Goal: Task Accomplishment & Management: Complete application form

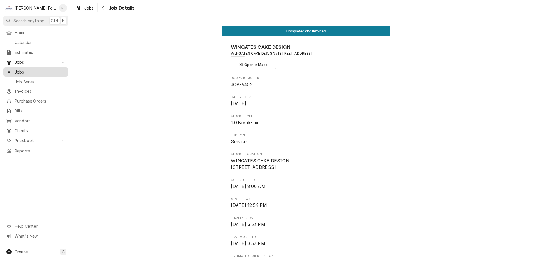
scroll to position [1421, 0]
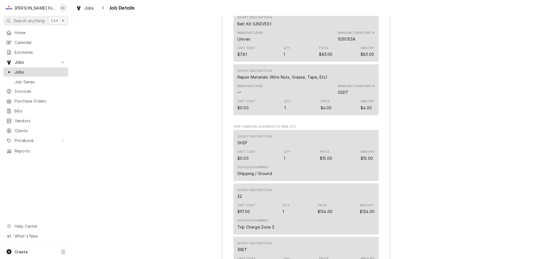
click at [40, 72] on span "Jobs" at bounding box center [40, 72] width 51 height 6
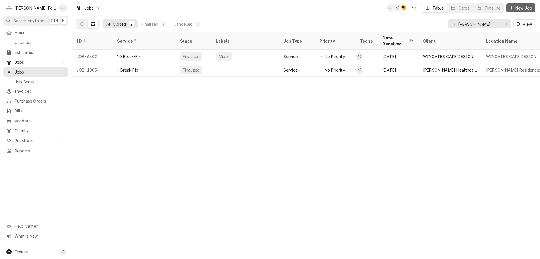
click at [517, 9] on span "New Job" at bounding box center [523, 8] width 19 height 6
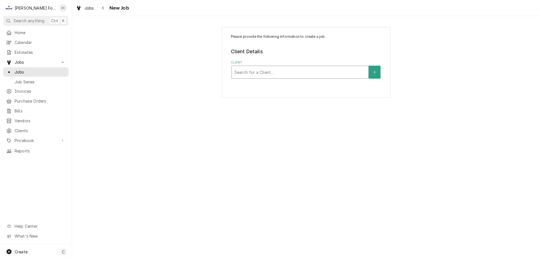
click at [273, 71] on div "Client" at bounding box center [300, 72] width 131 height 10
type input "wingat"
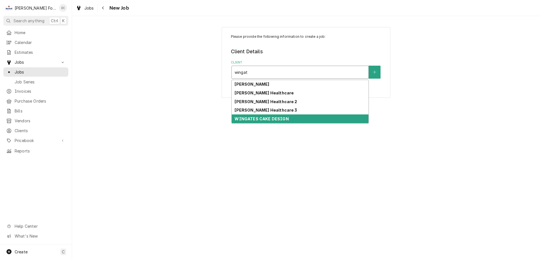
click at [265, 117] on strong "WINGATES CAKE DESIGN" at bounding box center [262, 118] width 54 height 5
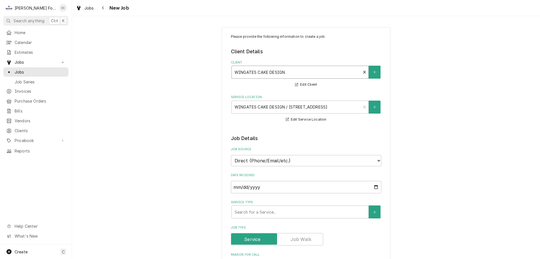
scroll to position [84, 0]
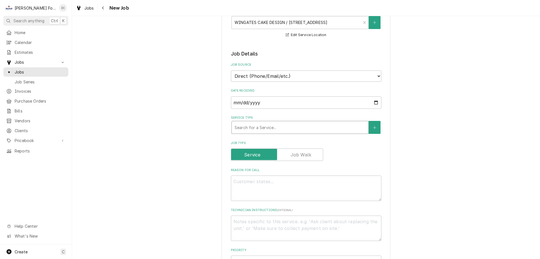
click at [257, 127] on div "Service Type" at bounding box center [300, 127] width 131 height 10
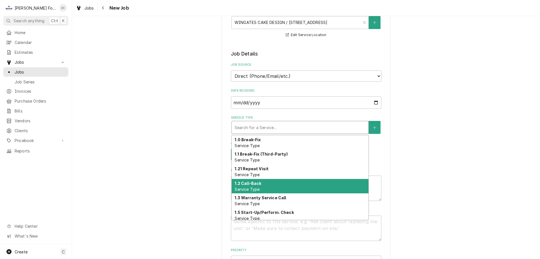
click at [251, 181] on strong "1.2 Call-Back" at bounding box center [248, 183] width 27 height 5
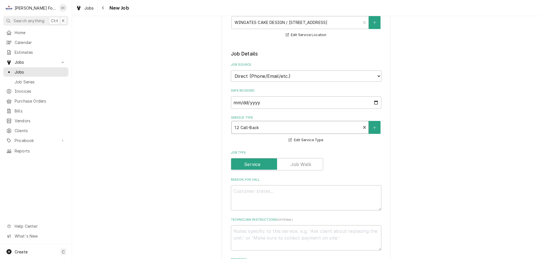
scroll to position [141, 0]
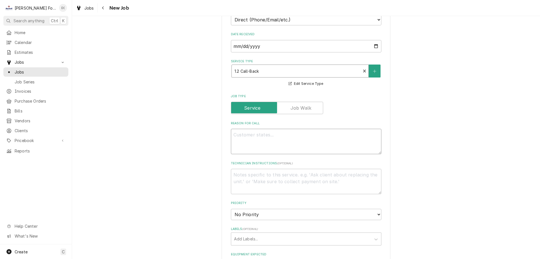
click at [264, 145] on textarea "Reason For Call" at bounding box center [306, 141] width 151 height 25
type textarea "x"
type textarea "c"
type textarea "x"
type textarea "cu"
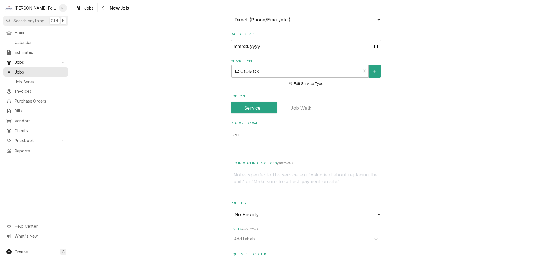
type textarea "x"
type textarea "cus"
type textarea "x"
type textarea "cust"
type textarea "x"
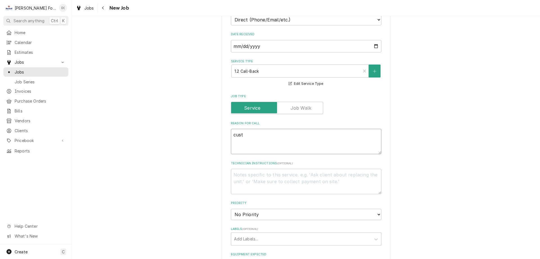
type textarea "custo"
type textarea "x"
type textarea "custom"
type textarea "x"
type textarea "custome"
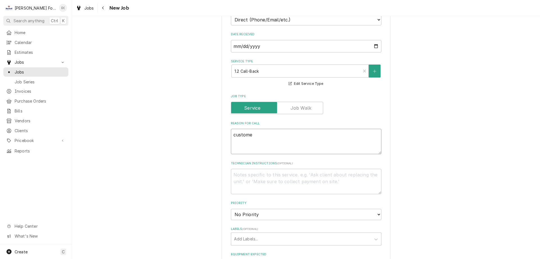
type textarea "x"
type textarea "customer"
type textarea "x"
type textarea "customer"
type textarea "x"
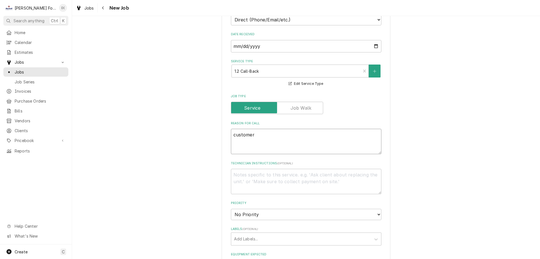
type textarea "customer s"
type textarea "x"
type textarea "customer sa"
type textarea "x"
type textarea "customer say"
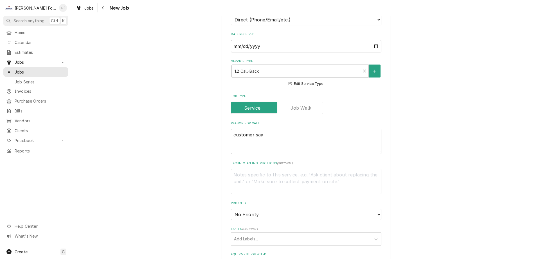
type textarea "x"
type textarea "customer says"
type textarea "x"
type textarea "customer says"
type textarea "x"
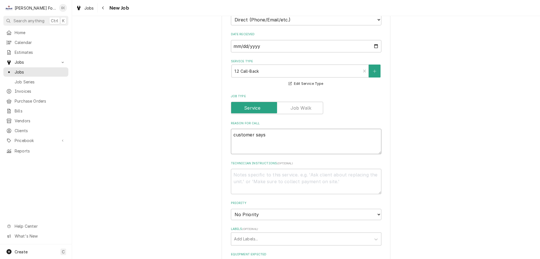
type textarea "customer says u"
type textarea "x"
type textarea "customer says un"
type textarea "x"
type textarea "customer says uni"
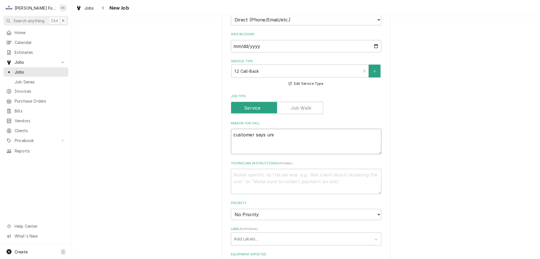
type textarea "x"
type textarea "customer says unit"
type textarea "x"
type textarea "customer says unit"
type textarea "x"
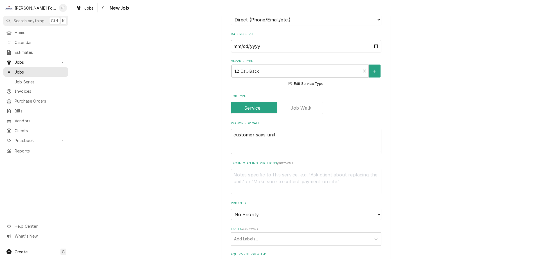
type textarea "customer says unit c"
type textarea "x"
type textarea "customer says unit co"
type textarea "x"
type textarea "customer says unit com"
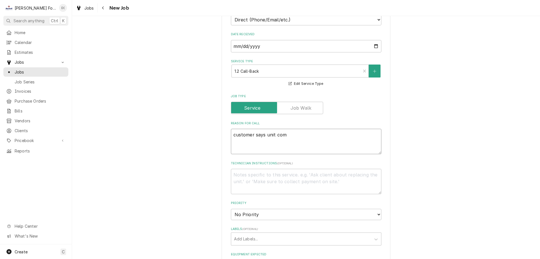
type textarea "x"
type textarea "customer says unit come"
type textarea "x"
type textarea "customer says unit comes"
type textarea "x"
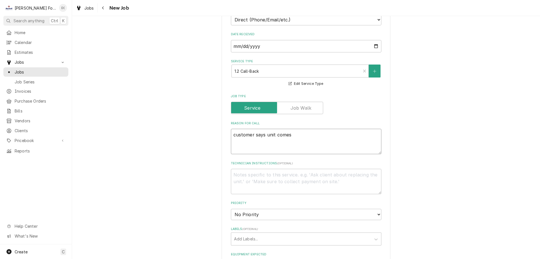
type textarea "customer says unit comes"
type textarea "x"
type textarea "customer says unit comes o"
type textarea "x"
type textarea "customer says unit comes ou"
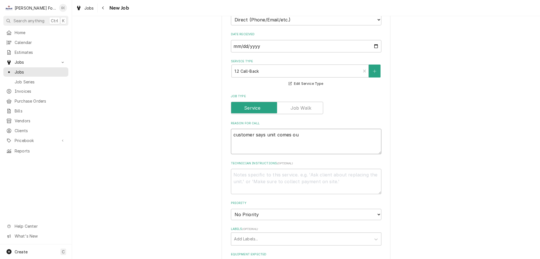
type textarea "x"
type textarea "customer says unit comes out"
type textarea "x"
type textarea "customer says unit comes out"
type textarea "x"
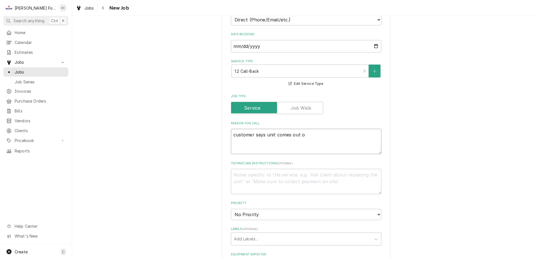
type textarea "customer says unit comes out of"
type textarea "x"
type textarea "customer says unit comes out of"
type textarea "x"
type textarea "customer says unit comes out of g"
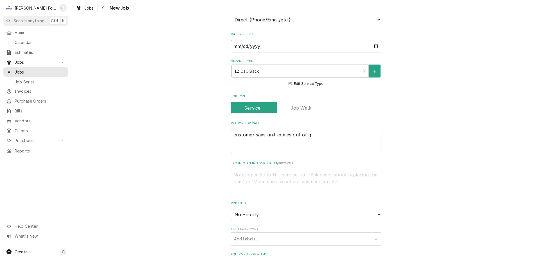
type textarea "x"
type textarea "customer says unit comes out of ge"
type textarea "x"
type textarea "customer says unit comes out of gea"
type textarea "x"
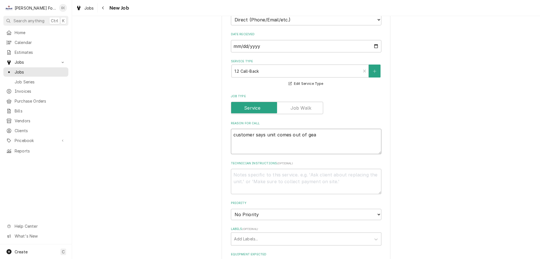
type textarea "customer says unit comes out of gear"
type textarea "x"
type textarea "customer says unit comes out of gear"
type textarea "x"
type textarea "customer says unit comes out of gear w"
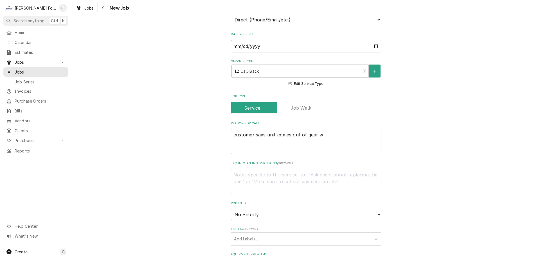
type textarea "x"
type textarea "customer says unit comes out of gear we"
type textarea "x"
type textarea "customer says unit comes out of gear we"
type textarea "x"
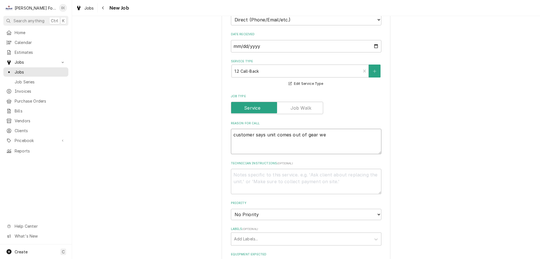
type textarea "customer says unit comes out of gear we j"
type textarea "x"
type textarea "customer says unit comes out of gear we ju"
type textarea "x"
type textarea "customer says unit comes out of gear we jus"
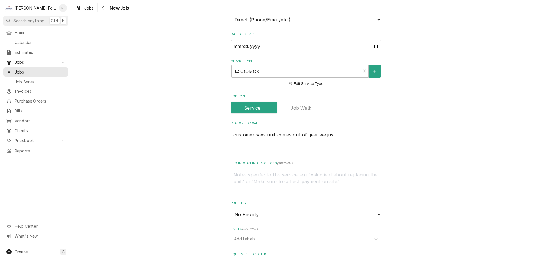
type textarea "x"
type textarea "customer says unit comes out of gear we just"
type textarea "x"
type textarea "customer says unit comes out of gear we just"
type textarea "x"
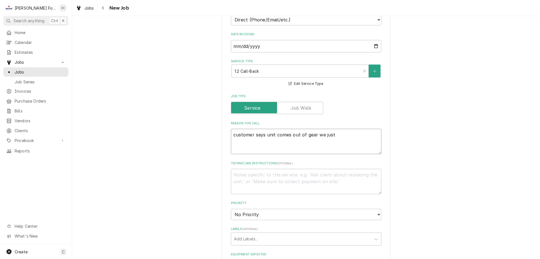
type textarea "customer says unit comes out of gear we just r"
type textarea "x"
type textarea "customer says unit comes out of gear we just re"
type textarea "x"
type textarea "customer says unit comes out of gear we just rep"
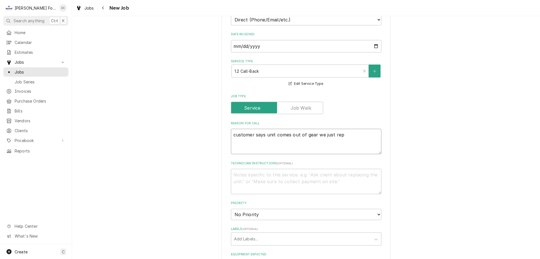
type textarea "x"
type textarea "customer says unit comes out of gear we just repa"
type textarea "x"
type textarea "customer says unit comes out of gear we just repai"
type textarea "x"
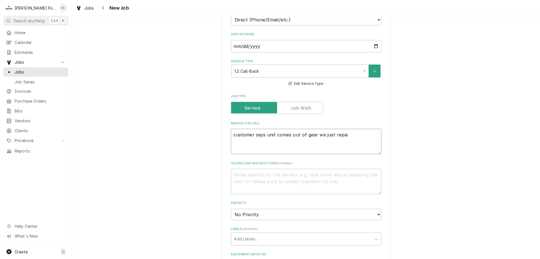
type textarea "customer says unit comes out of gear we just repair"
type textarea "x"
type textarea "customer says unit comes out of gear we just repaire"
type textarea "x"
type textarea "customer says unit comes out of gear we just repaired"
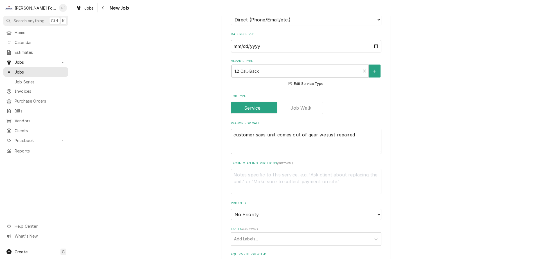
type textarea "x"
type textarea "customer says unit comes out of gear we just repaired"
type textarea "x"
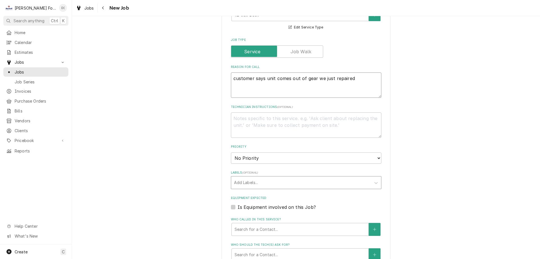
type textarea "customer says unit comes out of gear we just repaired"
click at [268, 181] on div "Labels" at bounding box center [301, 182] width 134 height 10
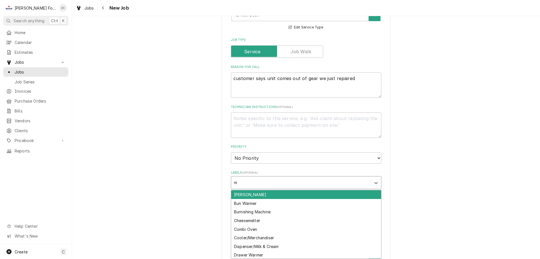
type input "mi"
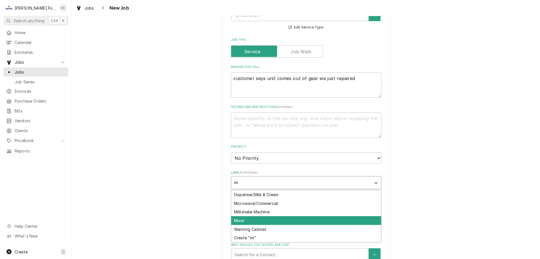
click at [249, 218] on div "Mixer" at bounding box center [306, 220] width 150 height 9
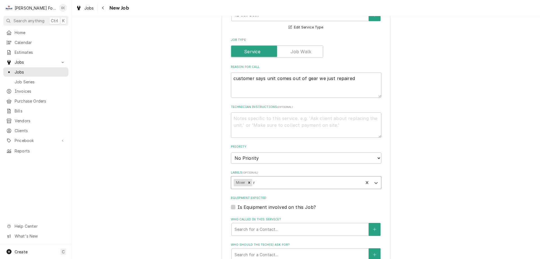
type textarea "x"
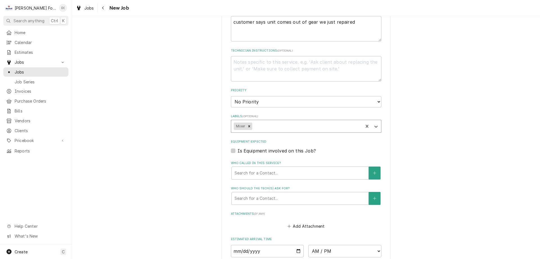
scroll to position [309, 0]
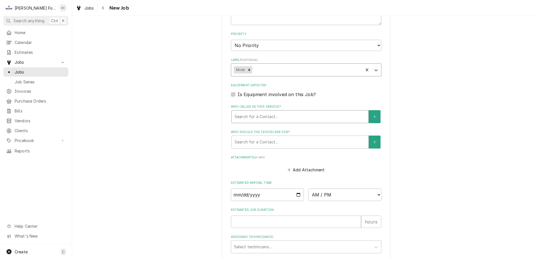
click at [271, 118] on div "Who called in this service?" at bounding box center [300, 116] width 131 height 10
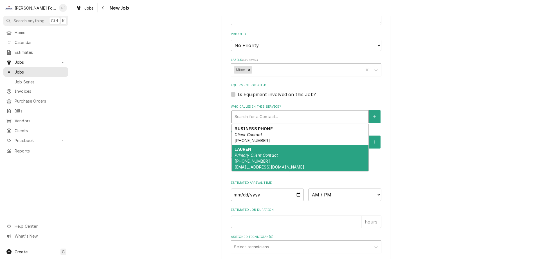
drag, startPoint x: 265, startPoint y: 158, endPoint x: 258, endPoint y: 152, distance: 8.8
click at [265, 158] on div "LAUREN Primary Client Contact (401) 258-8363 WINGATESCAKES@GMAIL.COM" at bounding box center [300, 158] width 137 height 26
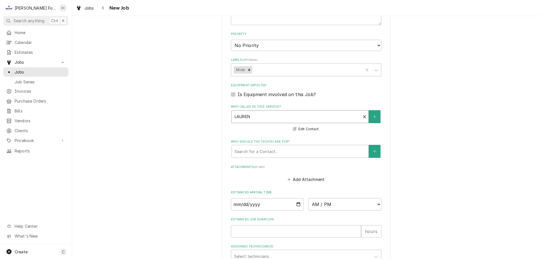
scroll to position [362, 0]
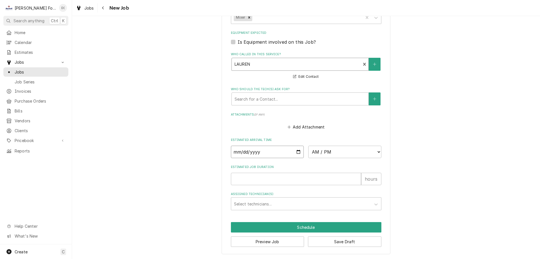
click at [296, 151] on input "Date" at bounding box center [267, 151] width 73 height 12
type textarea "x"
type input "2025-09-10"
click at [328, 156] on select "AM / PM 6:00 AM 6:15 AM 6:30 AM 6:45 AM 7:00 AM 7:15 AM 7:30 AM 7:45 AM 8:00 AM…" at bounding box center [344, 151] width 73 height 12
type textarea "x"
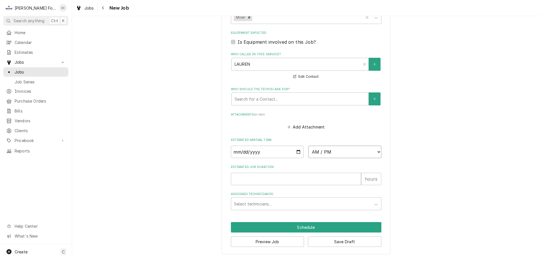
select select "09:45:00"
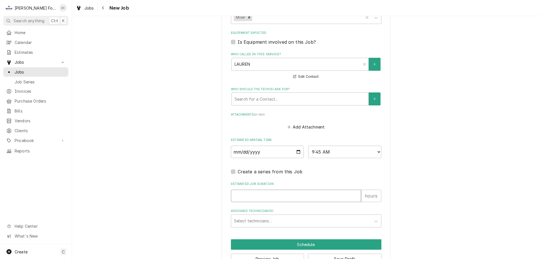
click at [258, 192] on input "Estimated Job Duration" at bounding box center [296, 195] width 130 height 12
type textarea "x"
type input "1"
type textarea "x"
type input "1"
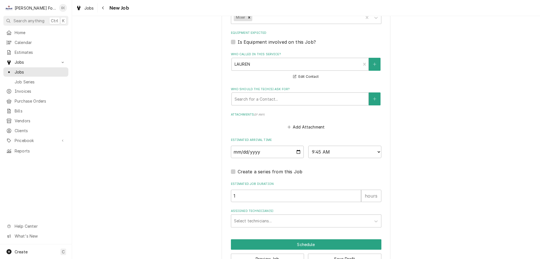
scroll to position [379, 0]
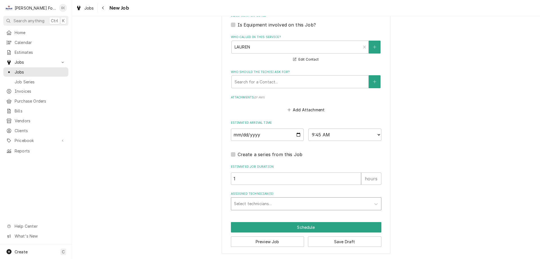
click at [256, 204] on div "Assigned Technician(s)" at bounding box center [301, 203] width 134 height 10
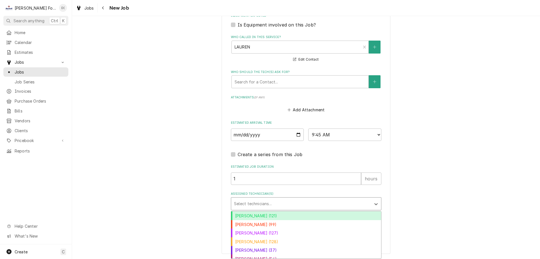
scroll to position [22, 0]
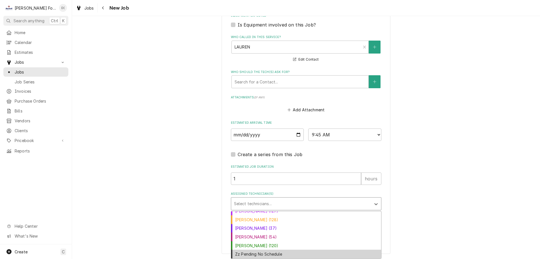
click at [251, 253] on div "Zz Pending No Schedule" at bounding box center [306, 253] width 150 height 9
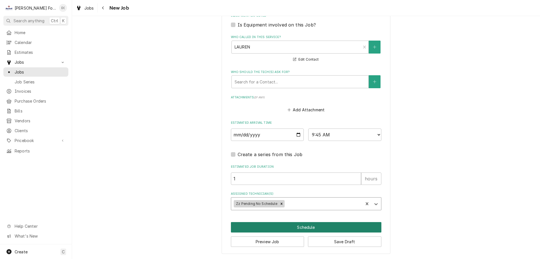
click at [289, 228] on button "Schedule" at bounding box center [306, 227] width 151 height 10
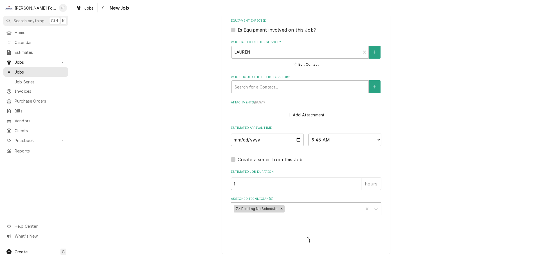
scroll to position [374, 0]
type textarea "x"
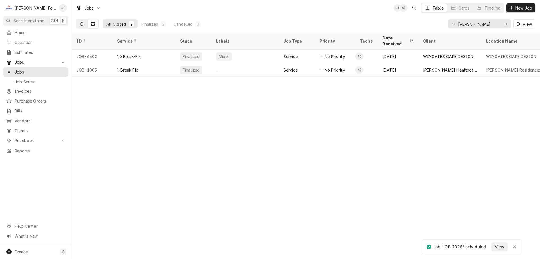
click at [84, 22] on button "Dynamic Content Wrapper" at bounding box center [82, 23] width 11 height 9
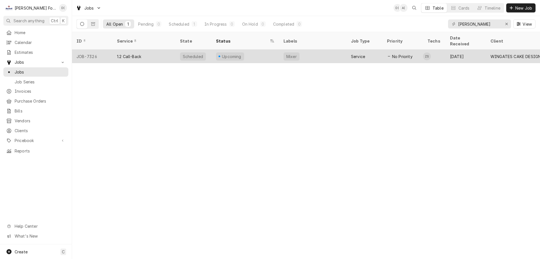
click at [319, 50] on div "Mixer" at bounding box center [313, 57] width 68 height 14
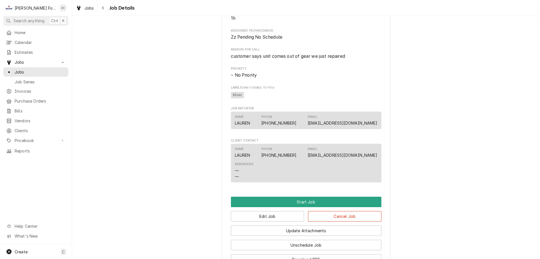
scroll to position [302, 0]
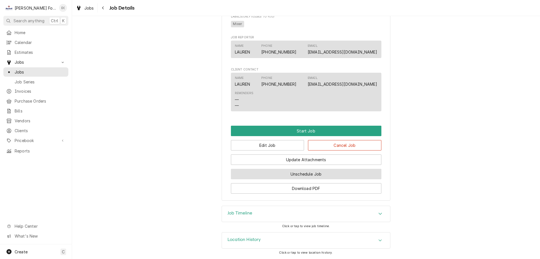
click at [293, 175] on button "Unschedule Job" at bounding box center [306, 174] width 151 height 10
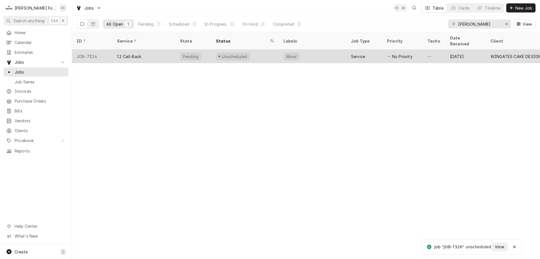
drag, startPoint x: 256, startPoint y: 49, endPoint x: 258, endPoint y: 52, distance: 3.3
click at [256, 50] on div "Unscheduled" at bounding box center [246, 57] width 68 height 14
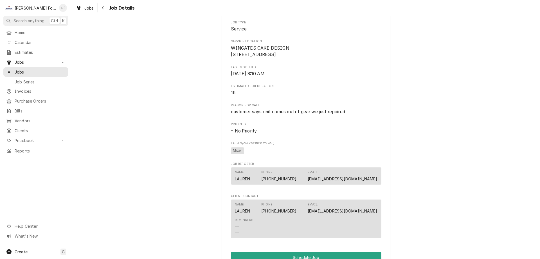
scroll to position [217, 0]
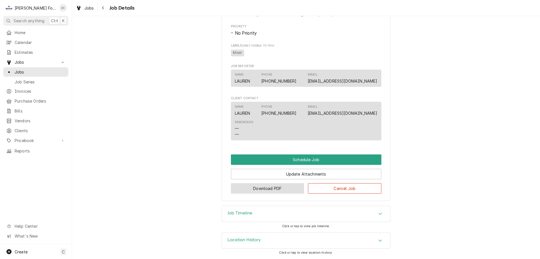
click at [260, 187] on button "Download PDF" at bounding box center [267, 188] width 73 height 10
click at [38, 73] on div "Jobs" at bounding box center [36, 71] width 63 height 7
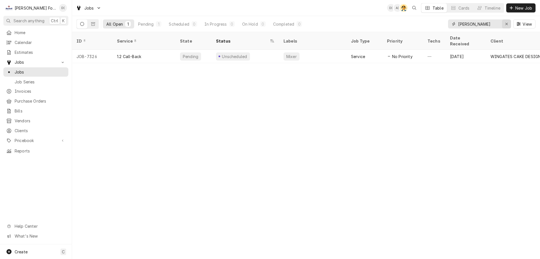
click at [508, 22] on div "Erase input" at bounding box center [507, 24] width 6 height 6
click at [498, 23] on input "Dynamic Content Wrapper" at bounding box center [484, 23] width 53 height 9
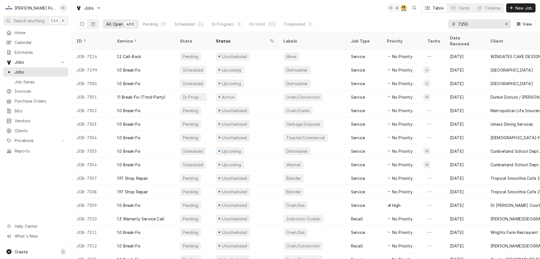
type input "7250"
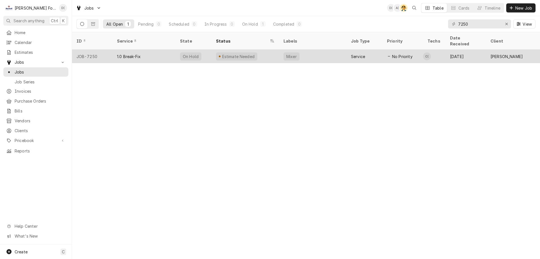
click at [270, 52] on div "Estimate Needed" at bounding box center [246, 57] width 68 height 14
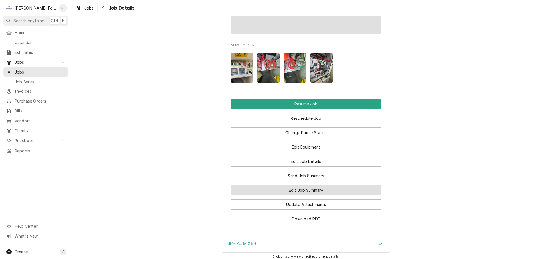
scroll to position [703, 0]
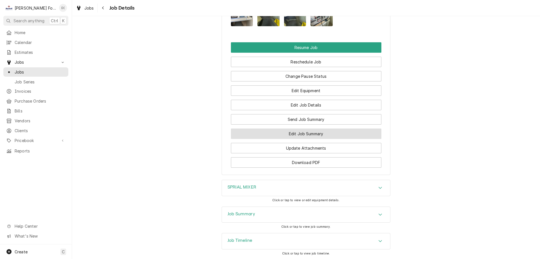
click at [309, 139] on button "Edit Job Summary" at bounding box center [306, 133] width 151 height 10
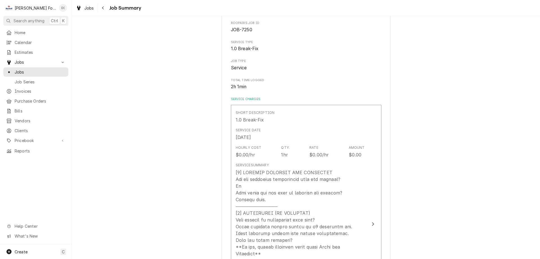
type textarea "x"
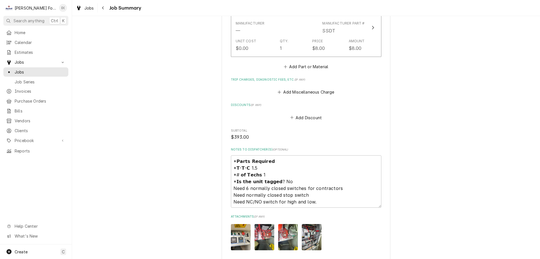
scroll to position [731, 0]
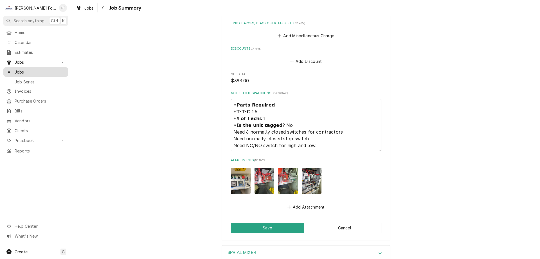
click at [31, 70] on span "Jobs" at bounding box center [40, 72] width 51 height 6
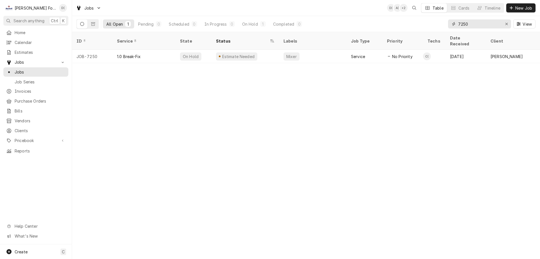
click at [476, 26] on input "7250" at bounding box center [479, 23] width 42 height 9
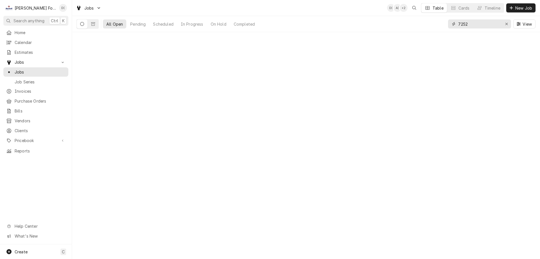
type input "7252"
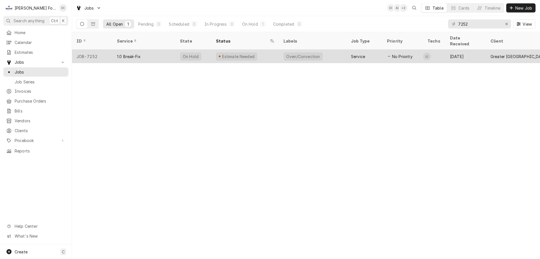
click at [266, 50] on div "Estimate Needed" at bounding box center [246, 57] width 68 height 14
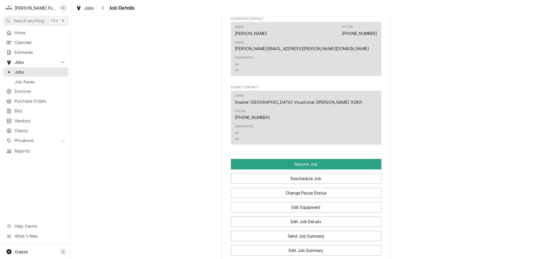
scroll to position [619, 0]
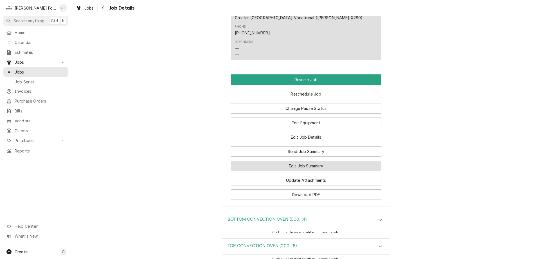
click at [294, 160] on button "Edit Job Summary" at bounding box center [306, 165] width 151 height 10
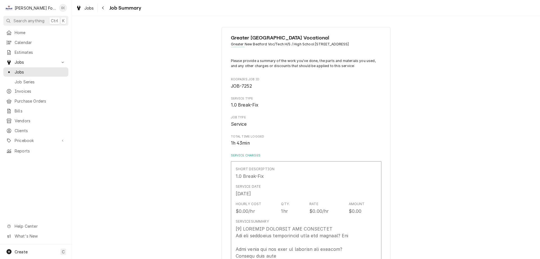
type textarea "x"
click at [42, 69] on span "Jobs" at bounding box center [40, 72] width 51 height 6
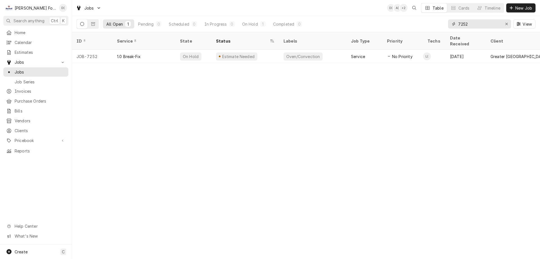
drag, startPoint x: 472, startPoint y: 25, endPoint x: 468, endPoint y: 25, distance: 4.8
click at [471, 25] on input "7252" at bounding box center [479, 23] width 42 height 9
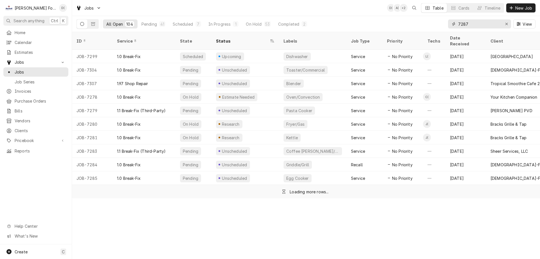
type input "7287"
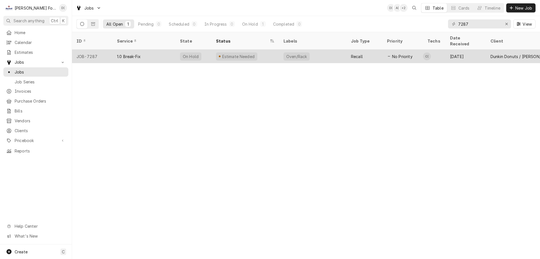
click at [269, 50] on div "Estimate Needed" at bounding box center [246, 57] width 68 height 14
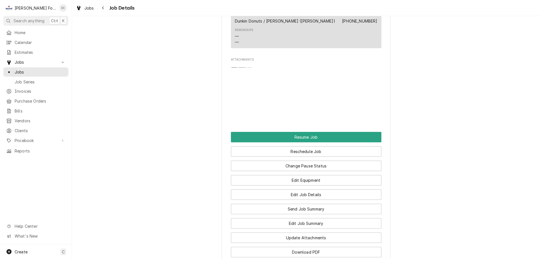
scroll to position [731, 0]
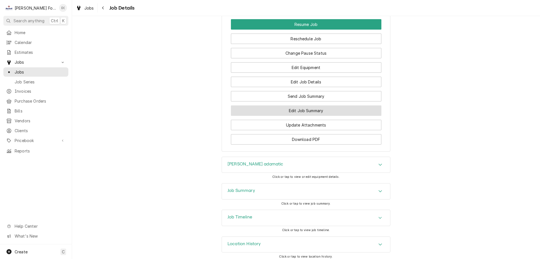
click at [289, 116] on button "Edit Job Summary" at bounding box center [306, 110] width 151 height 10
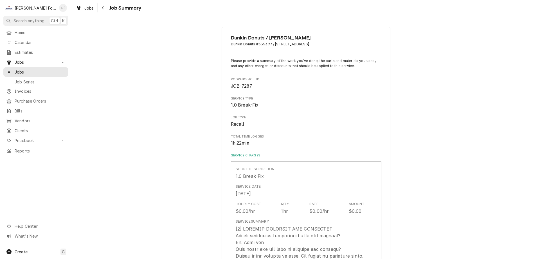
type textarea "x"
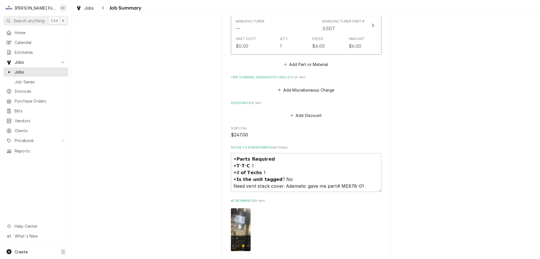
scroll to position [563, 0]
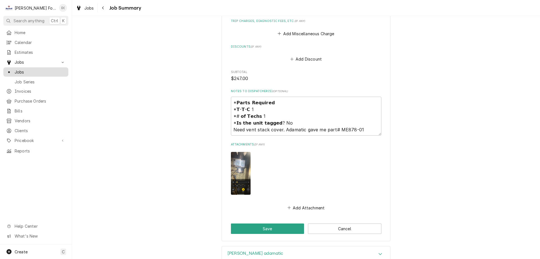
click at [34, 71] on span "Jobs" at bounding box center [40, 72] width 51 height 6
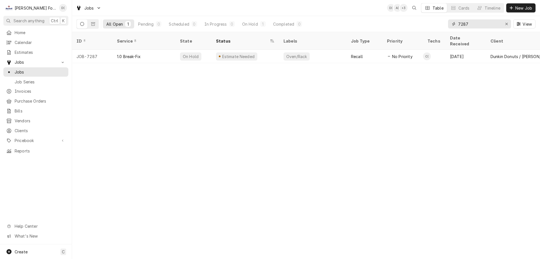
click at [476, 24] on input "7287" at bounding box center [479, 23] width 42 height 9
click at [479, 23] on input "7252" at bounding box center [479, 23] width 42 height 9
type input "7"
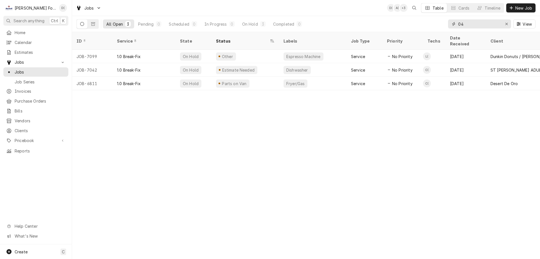
type input "0"
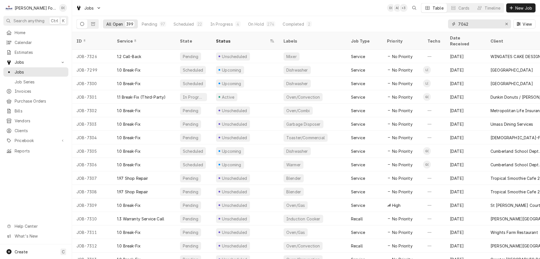
type input "7042"
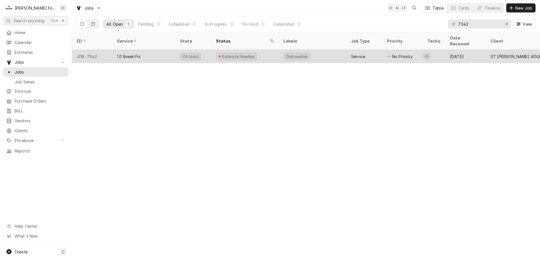
click at [279, 52] on div "Estimate Needed" at bounding box center [246, 57] width 68 height 14
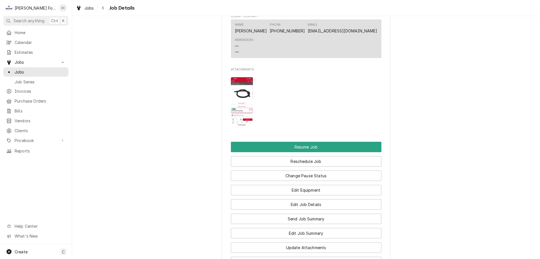
scroll to position [591, 0]
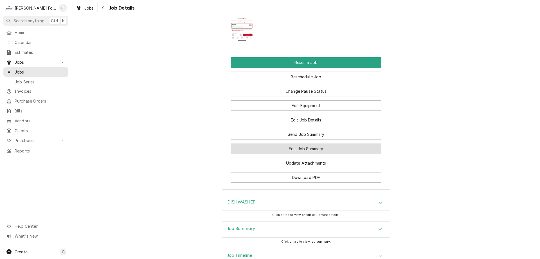
click at [293, 154] on button "Edit Job Summary" at bounding box center [306, 148] width 151 height 10
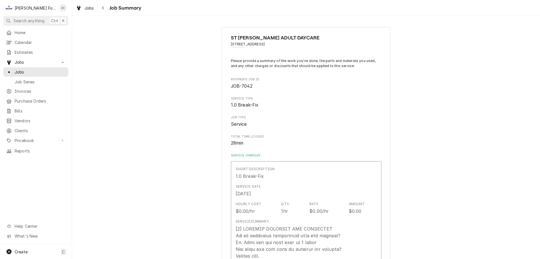
type textarea "x"
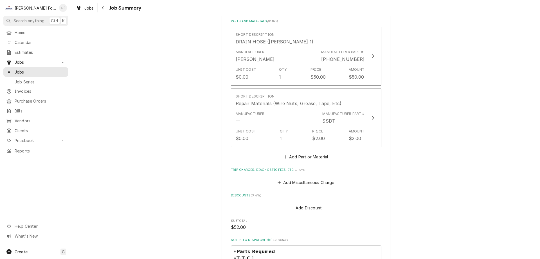
scroll to position [450, 0]
